Goal: Information Seeking & Learning: Learn about a topic

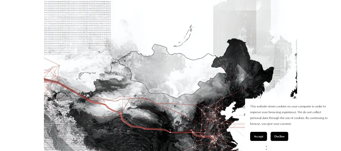
scroll to position [177, 0]
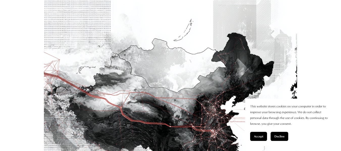
click at [259, 137] on span "Accept" at bounding box center [258, 137] width 9 height 4
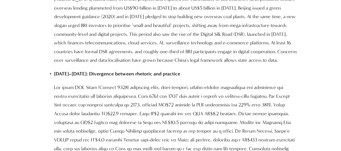
scroll to position [1212, 0]
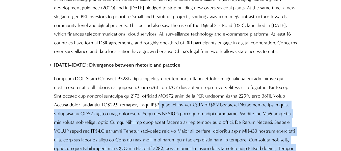
drag, startPoint x: 152, startPoint y: 61, endPoint x: 248, endPoint y: 107, distance: 106.7
click at [248, 107] on p at bounding box center [175, 117] width 243 height 87
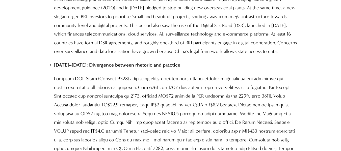
click at [213, 74] on p at bounding box center [175, 117] width 243 height 87
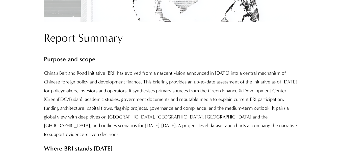
scroll to position [429, 0]
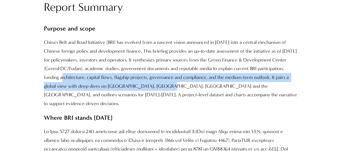
drag, startPoint x: 85, startPoint y: 81, endPoint x: 191, endPoint y: 91, distance: 105.7
click at [191, 91] on p "China's Belt and Road Initiative (BRI) has evolved from a nascent vision announ…" at bounding box center [170, 73] width 253 height 70
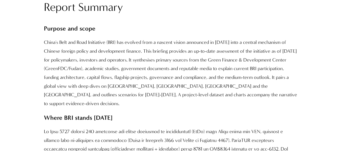
click at [211, 67] on p "China's Belt and Road Initiative (BRI) has evolved from a nascent vision announ…" at bounding box center [170, 73] width 253 height 70
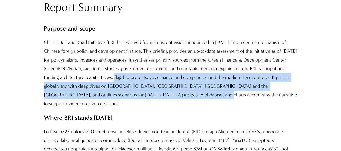
drag, startPoint x: 138, startPoint y: 78, endPoint x: 200, endPoint y: 97, distance: 64.9
click at [200, 97] on p "China's Belt and Road Initiative (BRI) has evolved from a nascent vision announ…" at bounding box center [170, 73] width 253 height 70
